Goal: Find specific page/section: Find specific page/section

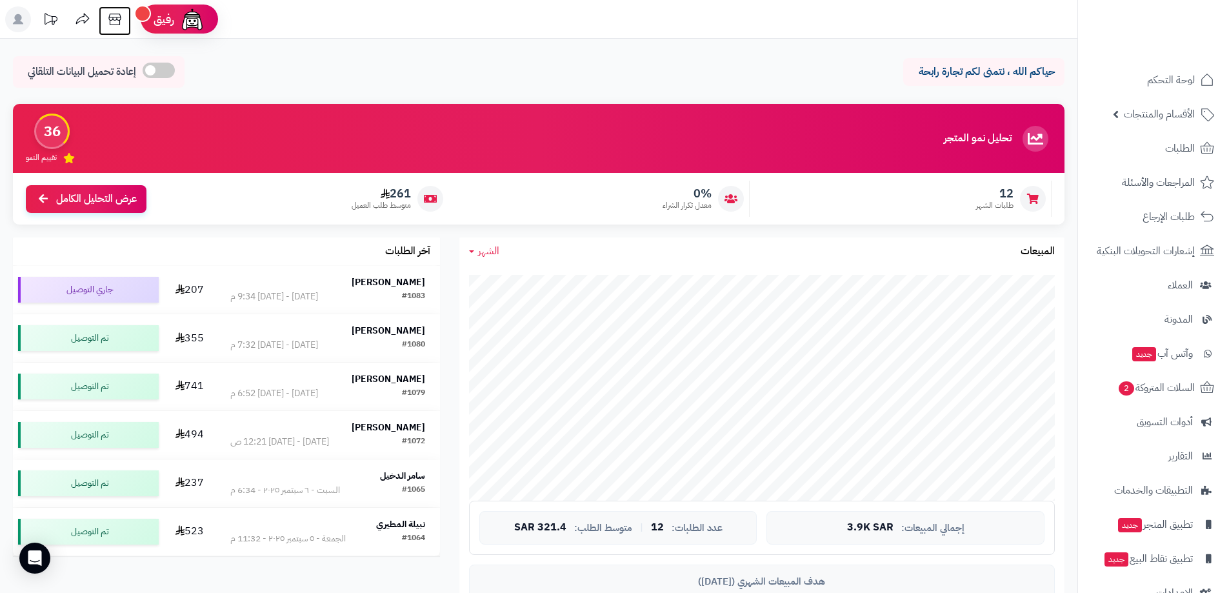
click at [116, 26] on icon at bounding box center [115, 19] width 26 height 26
click at [1177, 85] on span "لوحة التحكم" at bounding box center [1171, 80] width 47 height 18
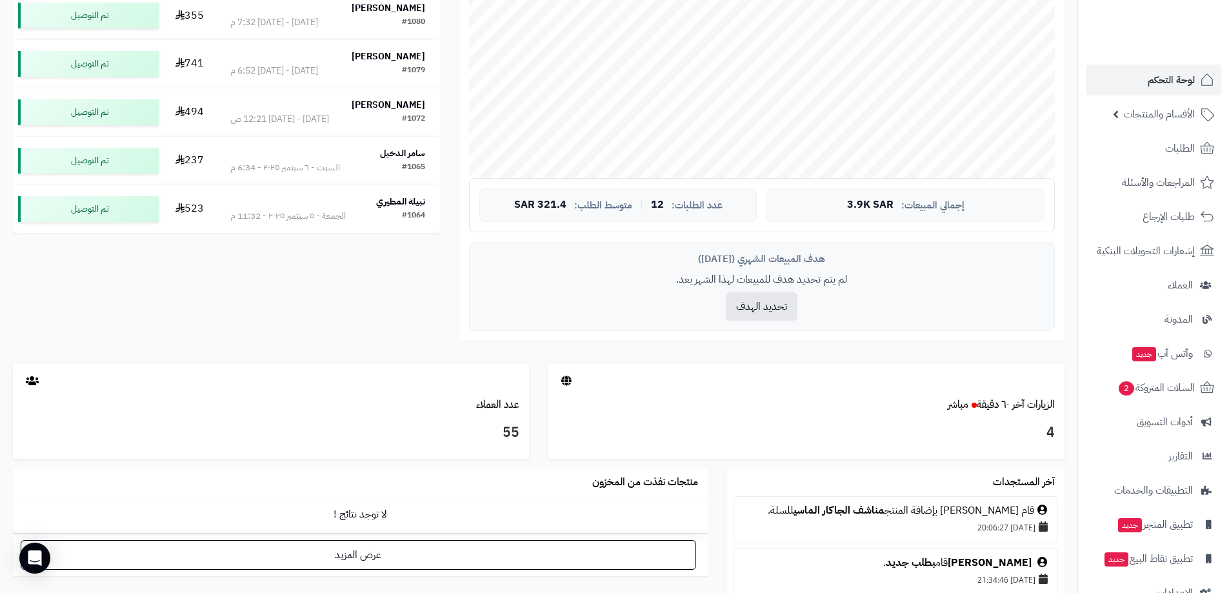
scroll to position [589, 0]
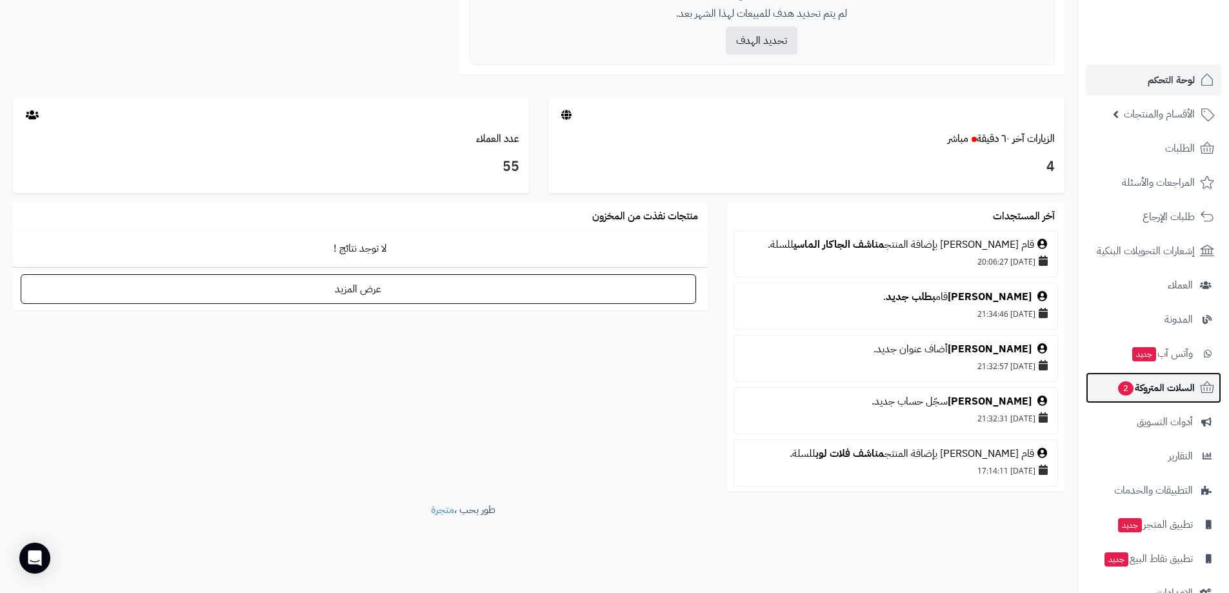
click at [1158, 383] on span "السلات المتروكة 2" at bounding box center [1156, 388] width 78 height 18
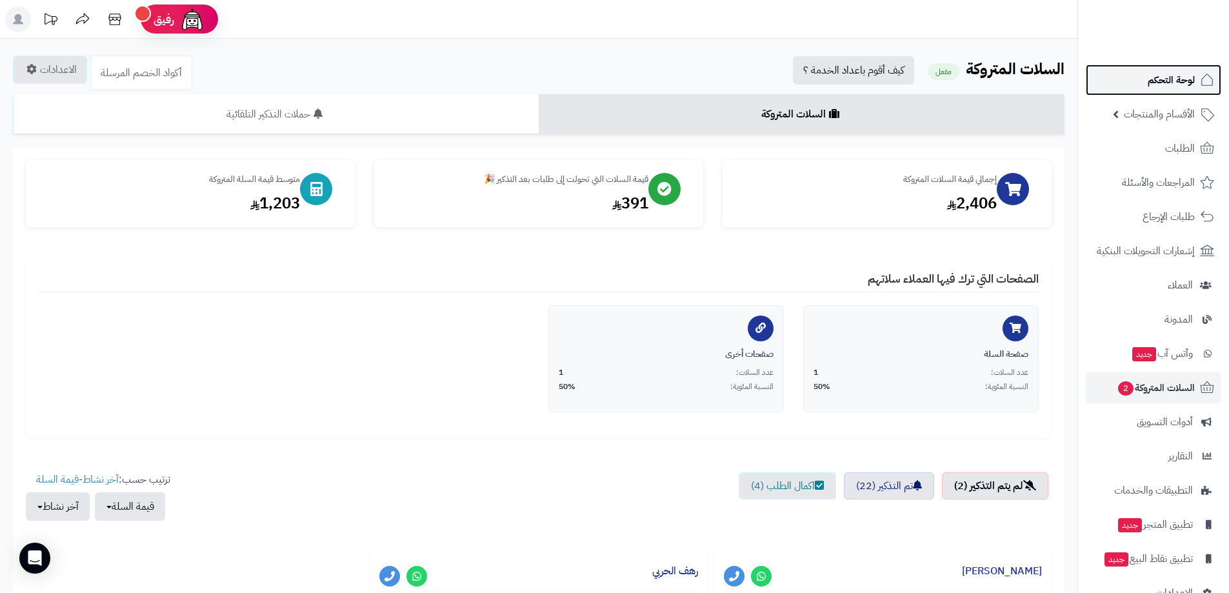
click at [1189, 75] on span "لوحة التحكم" at bounding box center [1171, 80] width 47 height 18
